Goal: Transaction & Acquisition: Book appointment/travel/reservation

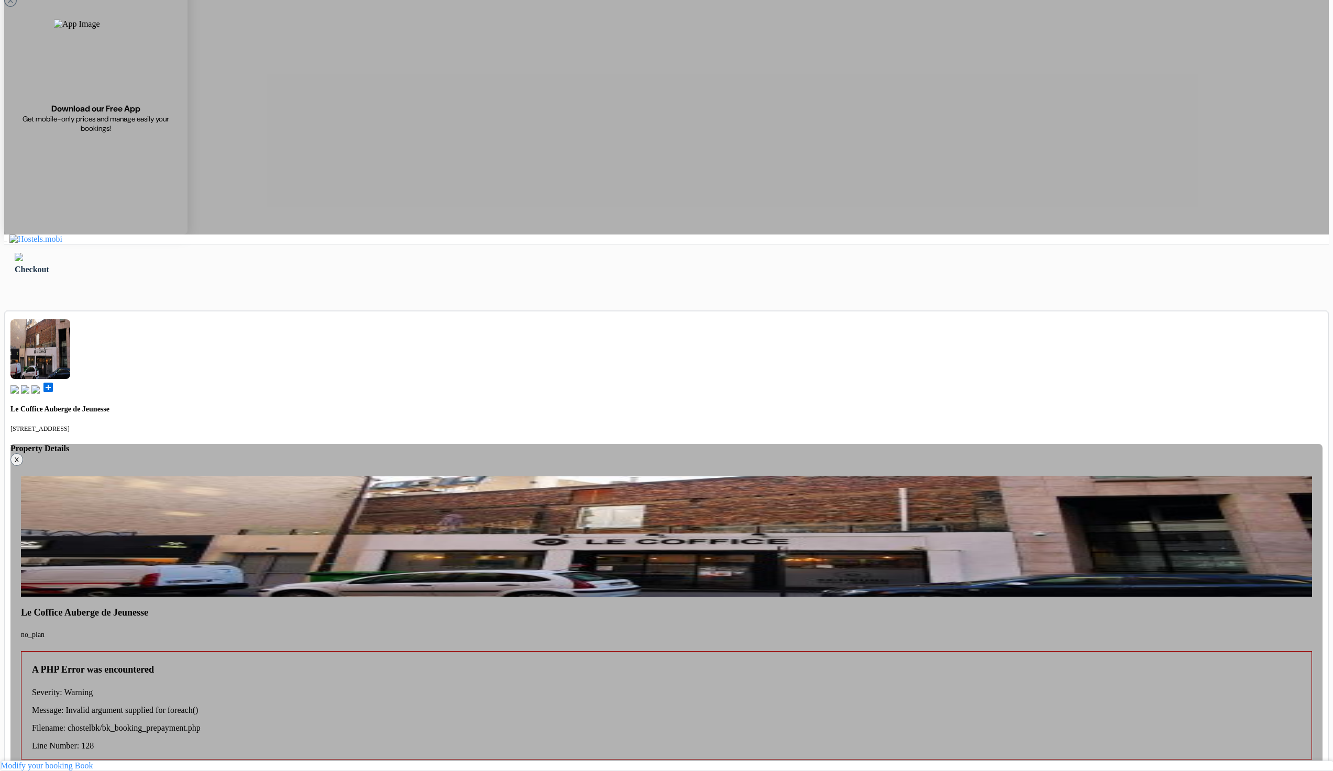
scroll to position [84, 0]
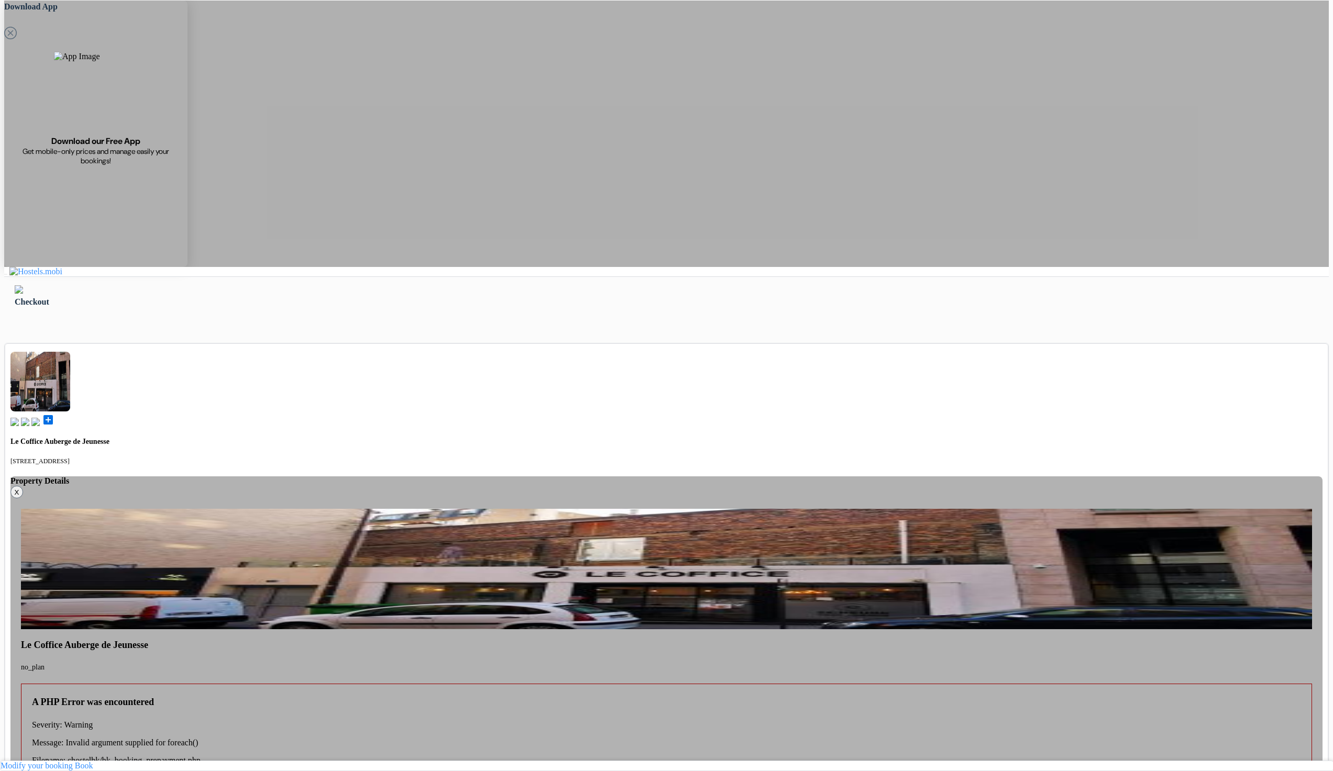
scroll to position [84, 0]
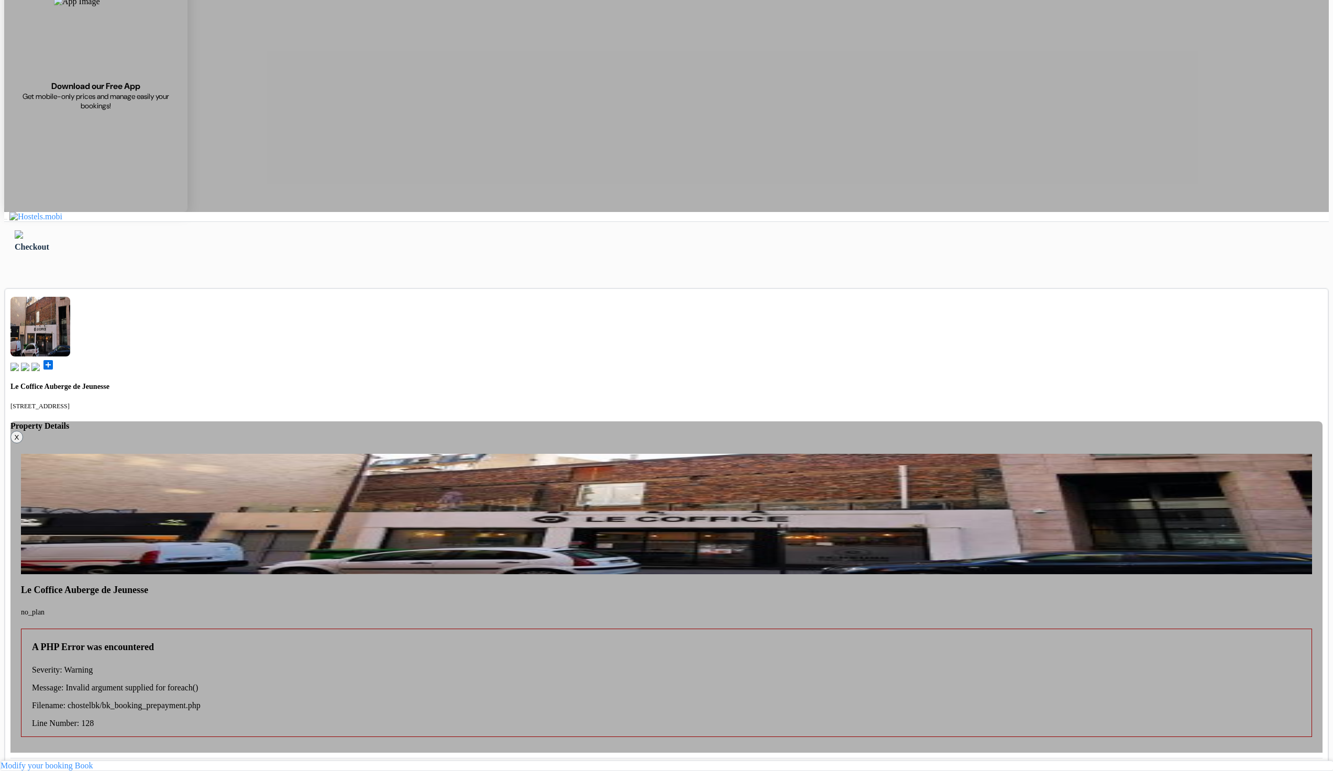
scroll to position [84, 0]
